Goal: Check status: Check status

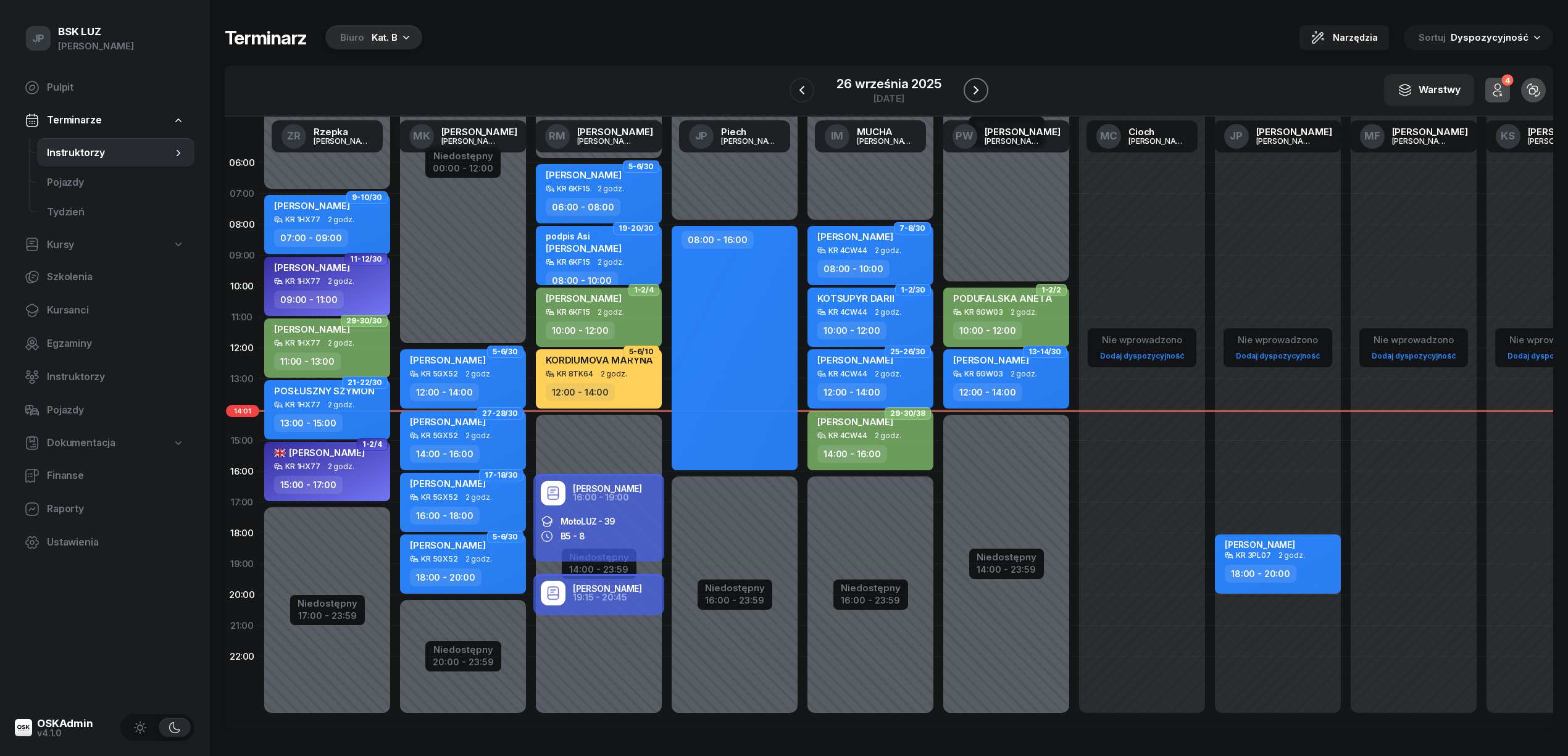
click at [976, 89] on icon "button" at bounding box center [976, 89] width 5 height 8
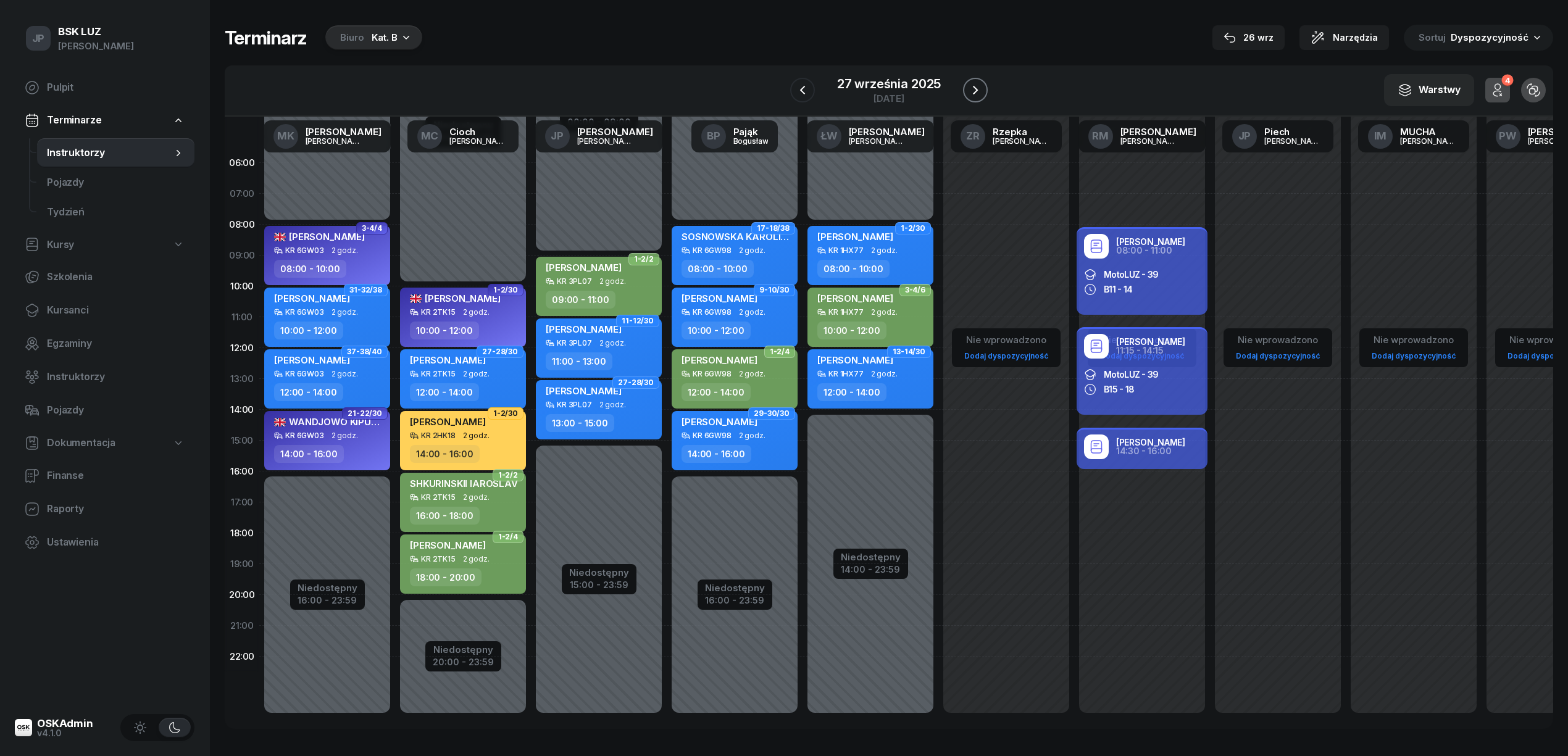
click at [976, 89] on icon "button" at bounding box center [976, 89] width 5 height 8
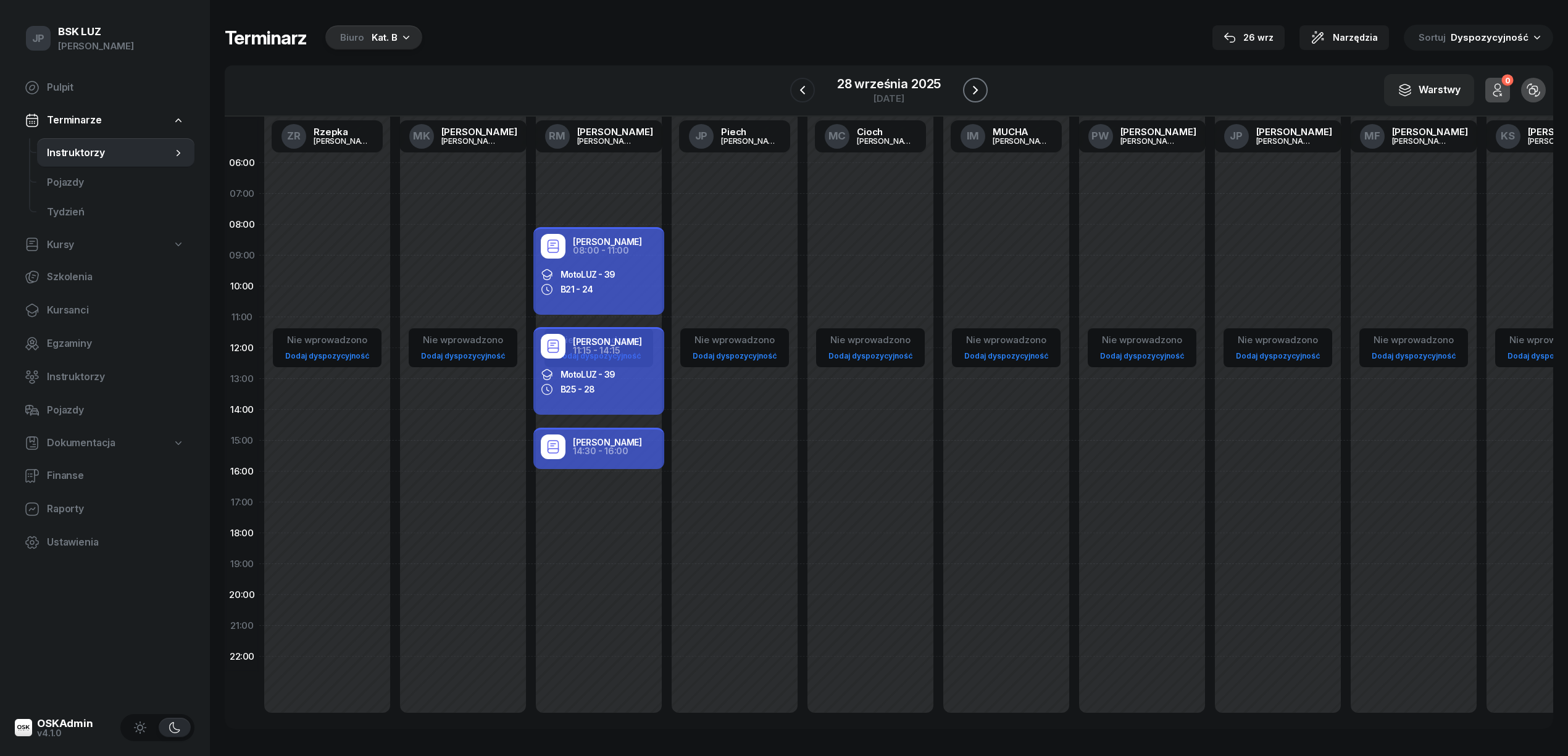
click at [976, 89] on icon "button" at bounding box center [976, 89] width 5 height 8
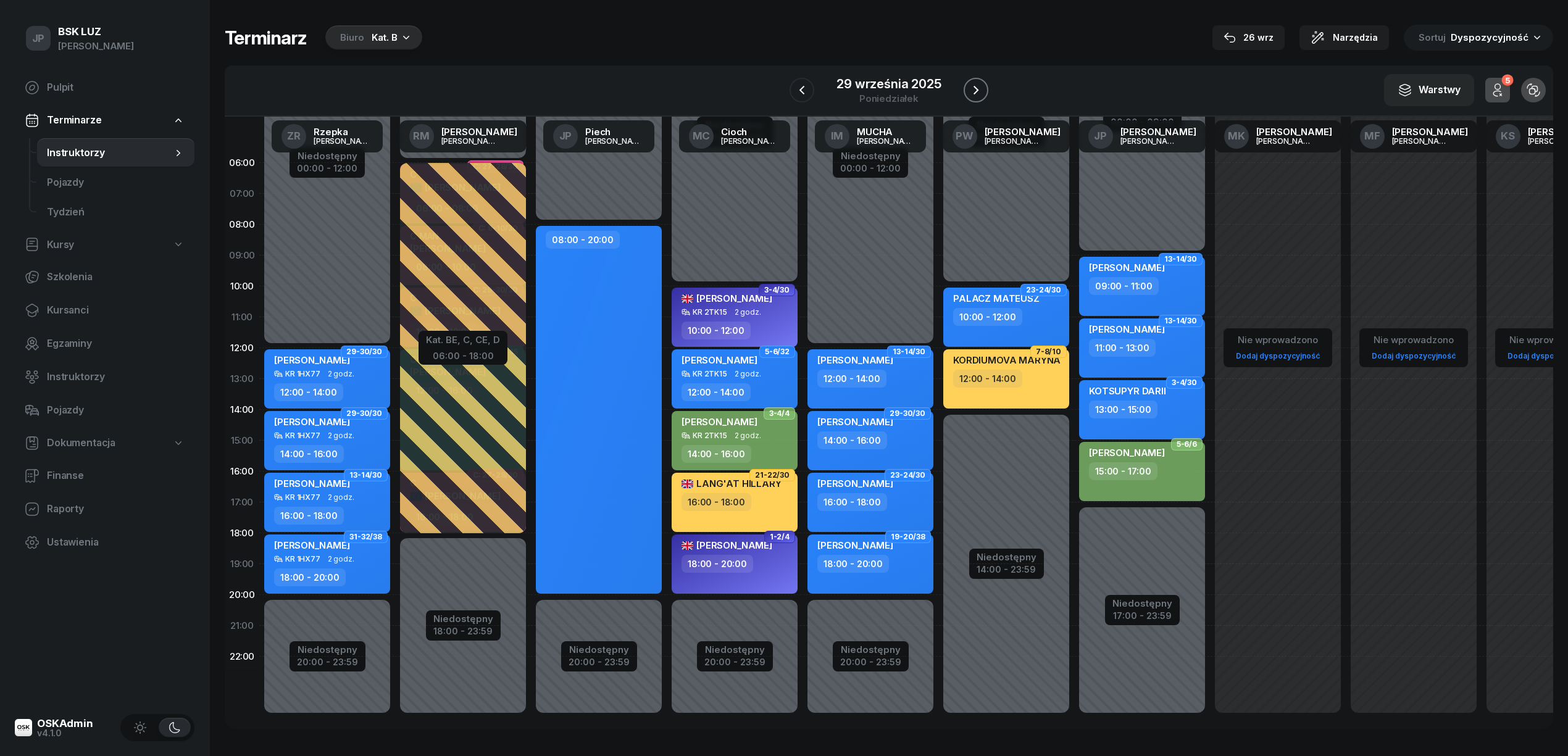
click at [976, 89] on icon "button" at bounding box center [976, 89] width 5 height 8
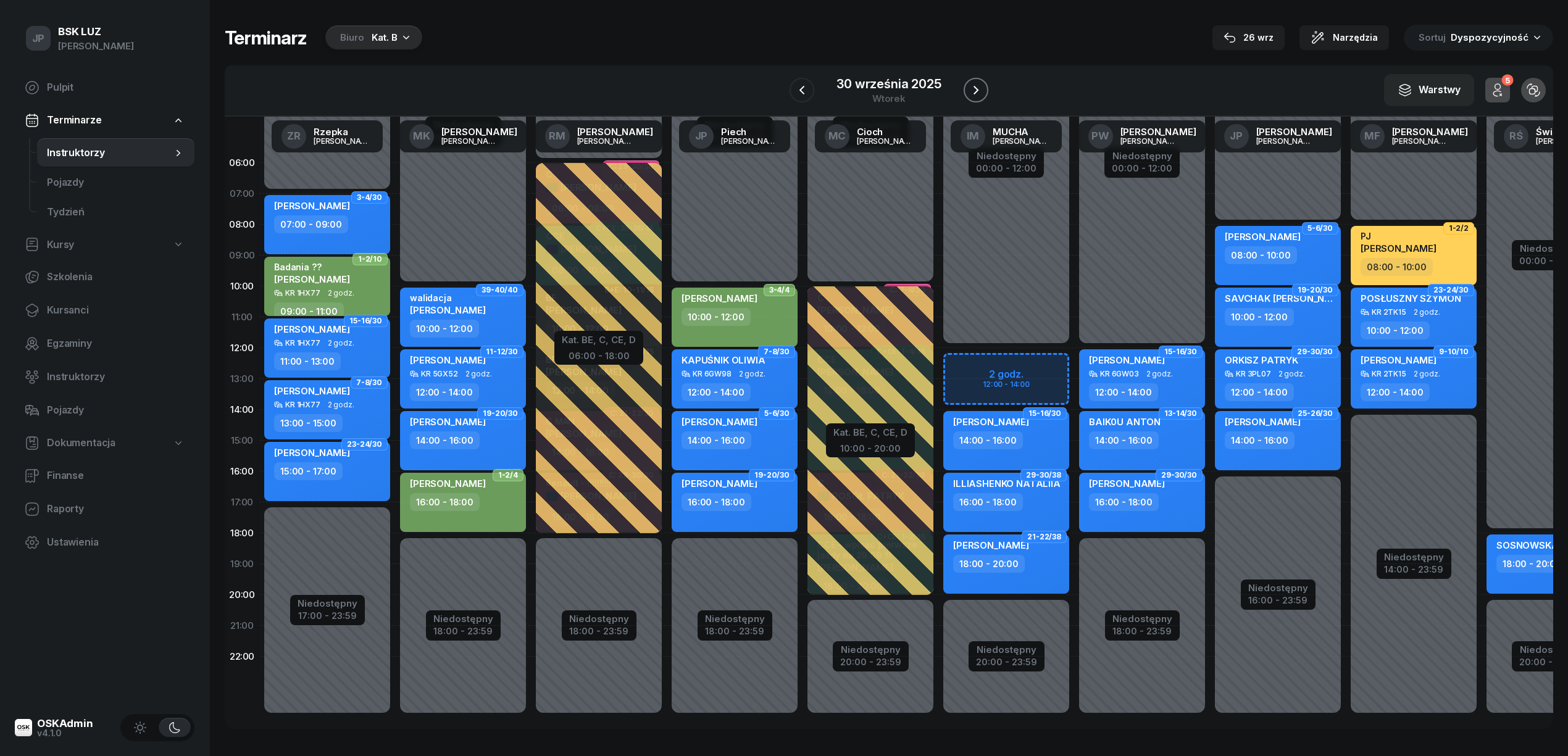
click at [976, 89] on icon "button" at bounding box center [976, 89] width 5 height 8
click at [976, 89] on icon "button" at bounding box center [981, 90] width 15 height 15
